Goal: Task Accomplishment & Management: Use online tool/utility

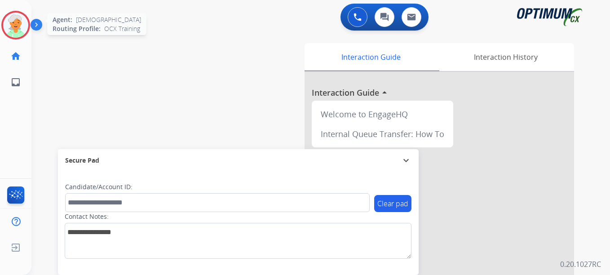
click at [19, 22] on img at bounding box center [15, 25] width 25 height 25
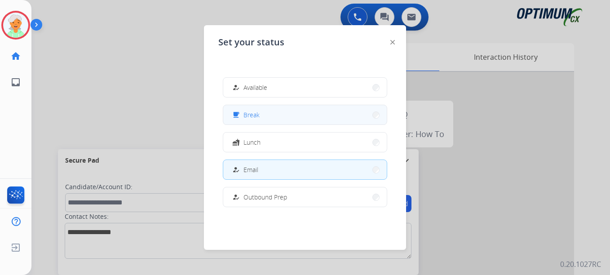
click at [239, 112] on mat-icon "free_breakfast" at bounding box center [236, 115] width 8 height 8
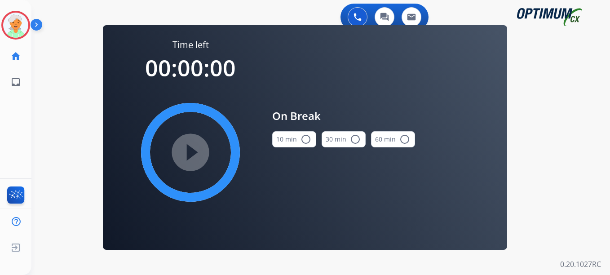
click at [304, 141] on mat-icon "radio_button_unchecked" at bounding box center [306, 139] width 11 height 11
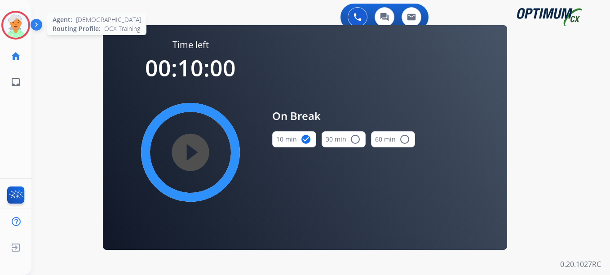
click at [18, 20] on img at bounding box center [15, 25] width 25 height 25
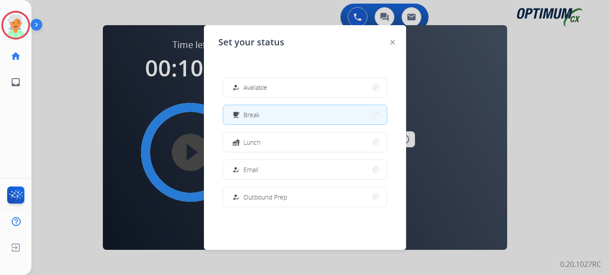
click at [269, 158] on div "how_to_reg Available free_breakfast Break fastfood Lunch how_to_reg Email how_t…" at bounding box center [305, 142] width 174 height 144
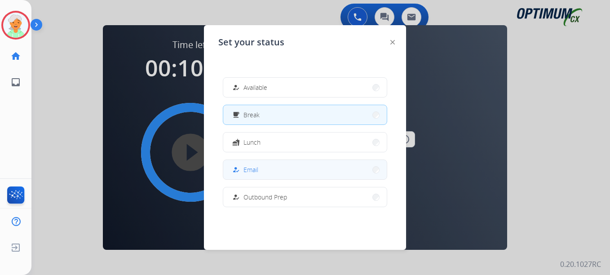
click at [271, 172] on button "how_to_reg Email" at bounding box center [305, 169] width 164 height 19
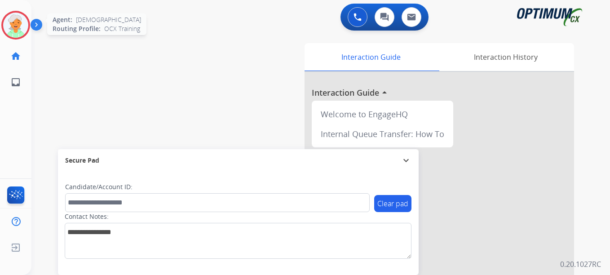
click at [25, 29] on img at bounding box center [15, 25] width 25 height 25
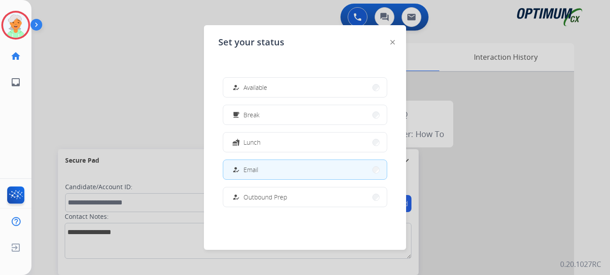
click at [136, 101] on div at bounding box center [305, 137] width 610 height 275
